Goal: Task Accomplishment & Management: Use online tool/utility

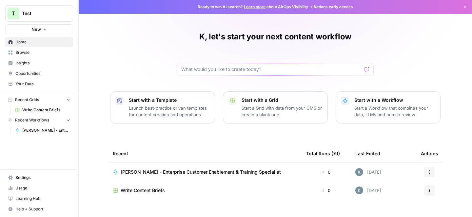
click at [20, 176] on span "Settings" at bounding box center [42, 178] width 55 height 6
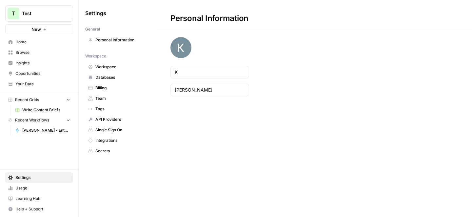
click at [110, 69] on span "Workspace" at bounding box center [121, 67] width 52 height 6
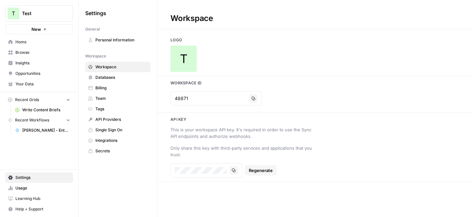
click at [19, 43] on span "Home" at bounding box center [42, 42] width 55 height 6
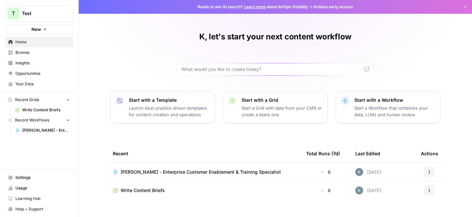
click at [34, 12] on span "Test" at bounding box center [42, 13] width 40 height 7
click at [139, 51] on div "K, let's start your next content workflow Start with a Template Launch best-pra…" at bounding box center [276, 108] width 394 height 217
click at [31, 129] on span "[PERSON_NAME] - Enterprise Customer Enablement & Training Specialist" at bounding box center [46, 130] width 48 height 6
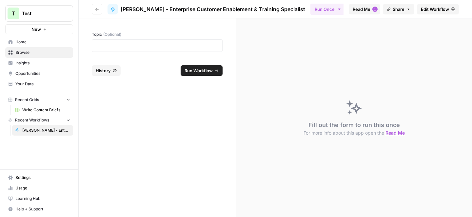
click at [95, 9] on icon "button" at bounding box center [97, 9] width 4 height 4
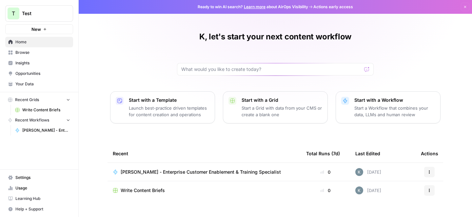
click at [145, 172] on span "[PERSON_NAME] - Enterprise Customer Enablement & Training Specialist" at bounding box center [201, 172] width 160 height 7
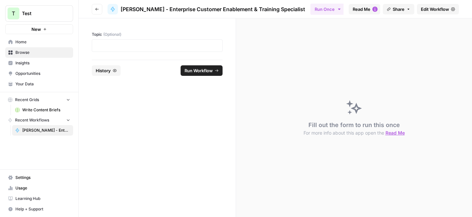
click at [359, 8] on span "Read Me" at bounding box center [362, 9] width 18 height 7
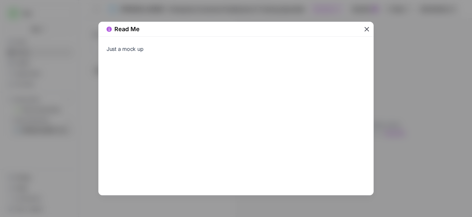
click at [368, 29] on icon "button" at bounding box center [367, 29] width 8 height 8
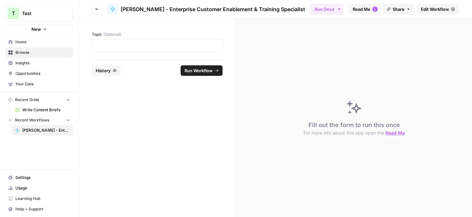
click at [113, 10] on icon at bounding box center [113, 9] width 4 height 5
click at [196, 72] on span "Run Workflow" at bounding box center [199, 70] width 28 height 7
